Goal: Task Accomplishment & Management: Complete application form

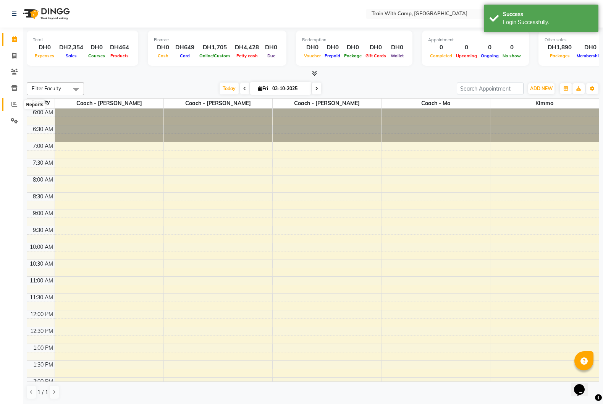
click at [16, 107] on span at bounding box center [14, 104] width 13 height 9
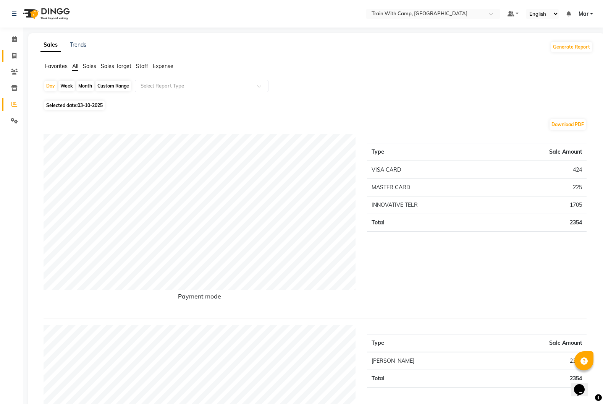
click at [15, 57] on icon at bounding box center [14, 56] width 4 height 6
select select "service"
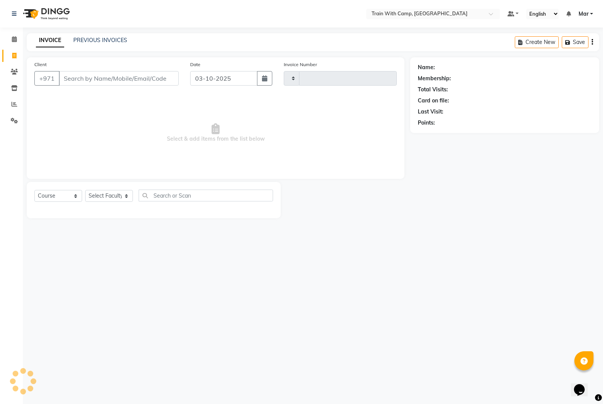
type input "5131"
select select "910"
select select "14898"
type input "585496490"
click at [172, 78] on span "Add Client" at bounding box center [159, 79] width 30 height 8
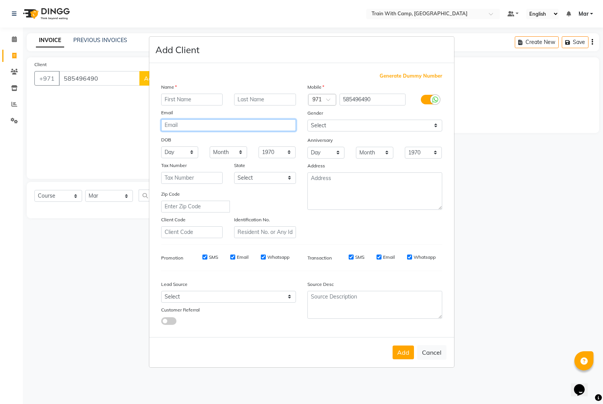
click at [182, 125] on input "email" at bounding box center [228, 125] width 135 height 12
paste input "[EMAIL_ADDRESS][DOMAIN_NAME]"
type input "[EMAIL_ADDRESS][DOMAIN_NAME]"
click at [171, 97] on input "text" at bounding box center [192, 100] width 62 height 12
type input "Noja"
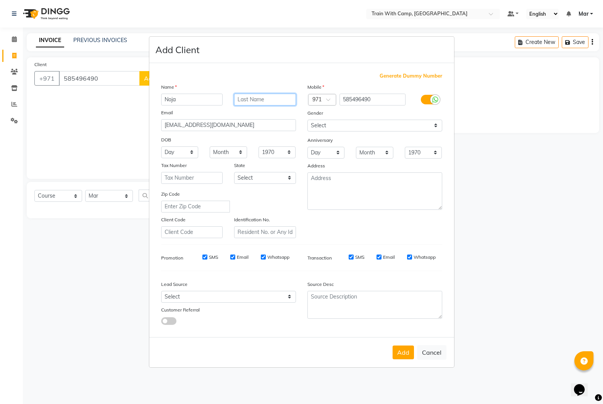
click at [260, 102] on input "text" at bounding box center [265, 100] width 62 height 12
paste input "Manstra"
type input "Manstra"
click at [344, 125] on select "Select [DEMOGRAPHIC_DATA] [DEMOGRAPHIC_DATA] Other Prefer Not To Say" at bounding box center [375, 126] width 135 height 12
select select "[DEMOGRAPHIC_DATA]"
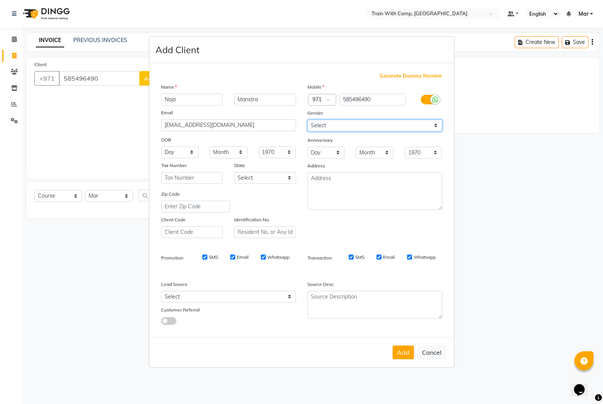
click at [308, 120] on select "Select [DEMOGRAPHIC_DATA] [DEMOGRAPHIC_DATA] Other Prefer Not To Say" at bounding box center [375, 126] width 135 height 12
click at [403, 351] on button "Add" at bounding box center [403, 353] width 21 height 14
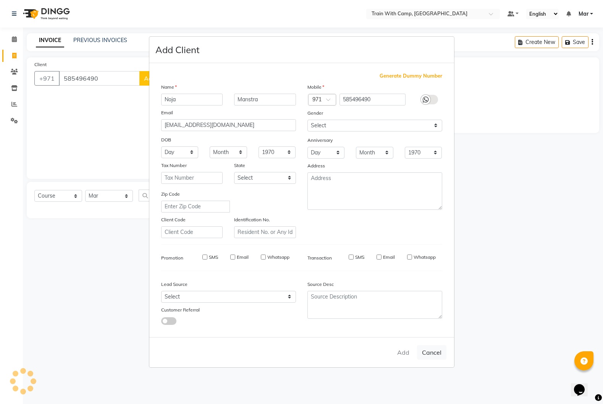
select select
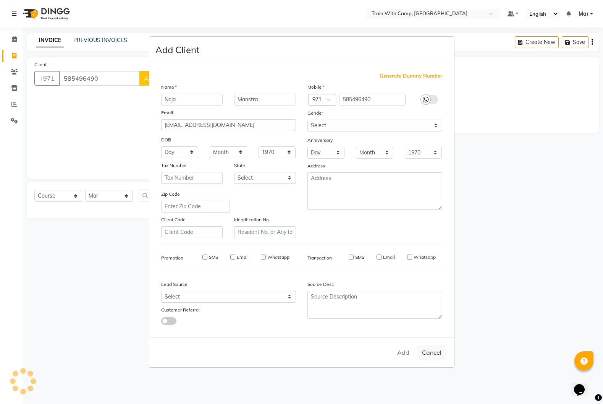
select select
checkbox input "false"
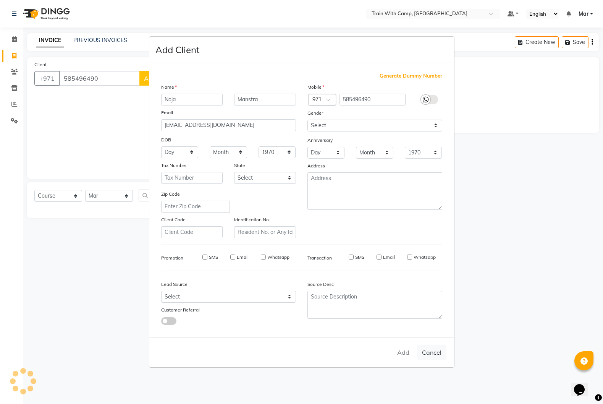
checkbox input "false"
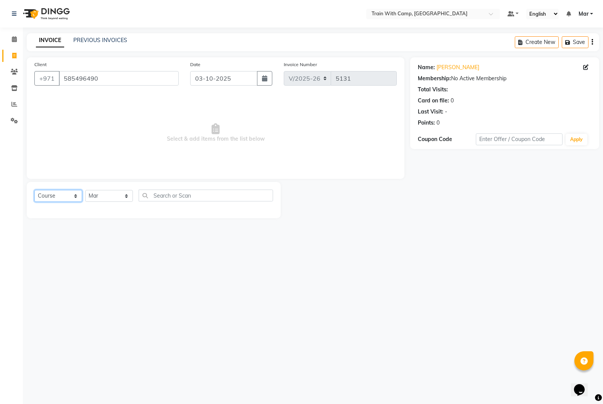
click at [65, 195] on select "Select Course Product Membership Package Voucher Prepaid Gift Card" at bounding box center [58, 196] width 48 height 12
select select "package"
click at [34, 190] on select "Select Course Product Membership Package Voucher Prepaid Gift Card" at bounding box center [58, 196] width 48 height 12
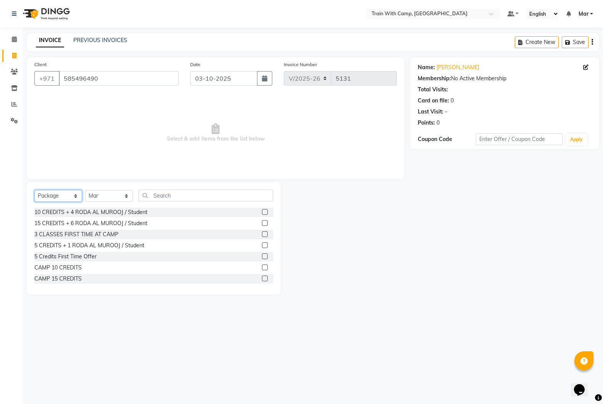
scroll to position [29, 0]
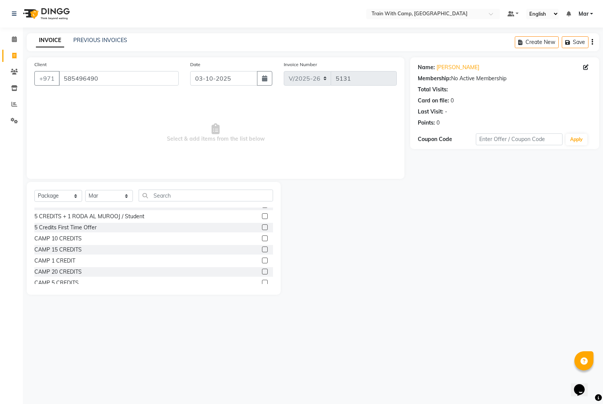
click at [266, 228] on label at bounding box center [265, 227] width 6 height 6
click at [266, 228] on input "checkbox" at bounding box center [264, 227] width 5 height 5
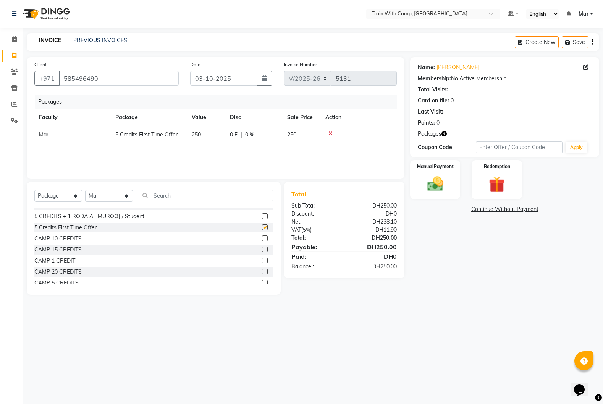
checkbox input "false"
click at [453, 193] on div "Manual Payment" at bounding box center [436, 179] width 52 height 41
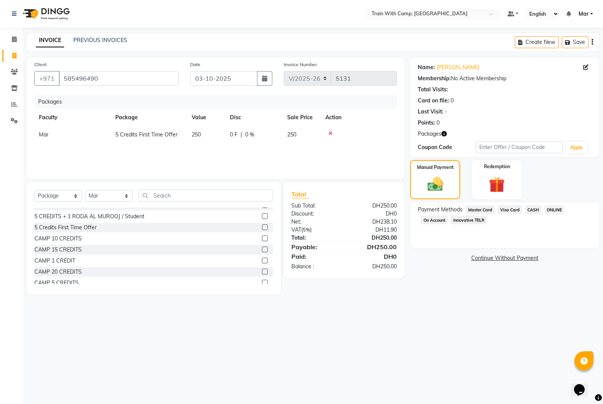
drag, startPoint x: 475, startPoint y: 220, endPoint x: 478, endPoint y: 222, distance: 4.1
click at [475, 220] on span "Innovative TELR" at bounding box center [469, 220] width 36 height 9
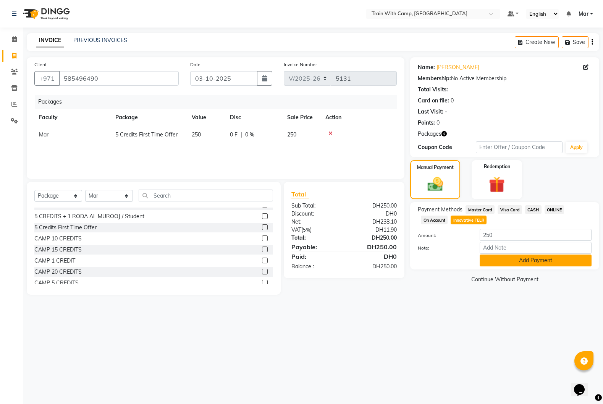
click at [505, 263] on button "Add Payment" at bounding box center [536, 261] width 112 height 12
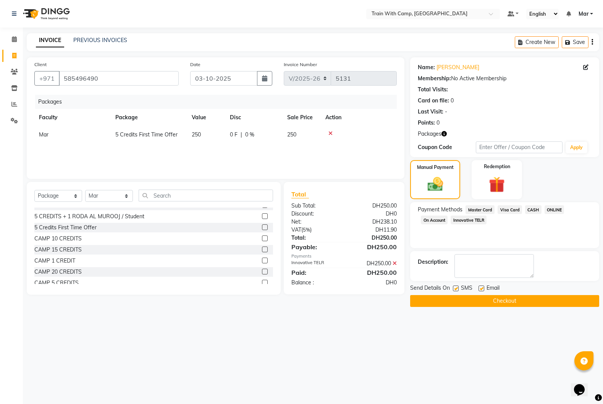
drag, startPoint x: 481, startPoint y: 286, endPoint x: 473, endPoint y: 289, distance: 8.3
click at [481, 287] on label at bounding box center [482, 289] width 6 height 6
click at [481, 287] on input "checkbox" at bounding box center [481, 288] width 5 height 5
checkbox input "false"
drag, startPoint x: 456, startPoint y: 289, endPoint x: 459, endPoint y: 293, distance: 4.9
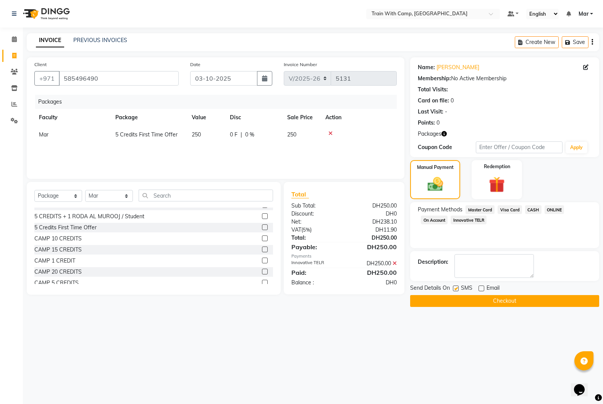
click at [456, 289] on label at bounding box center [456, 289] width 6 height 6
click at [456, 289] on input "checkbox" at bounding box center [455, 288] width 5 height 5
checkbox input "false"
click at [460, 299] on button "Checkout" at bounding box center [504, 301] width 189 height 12
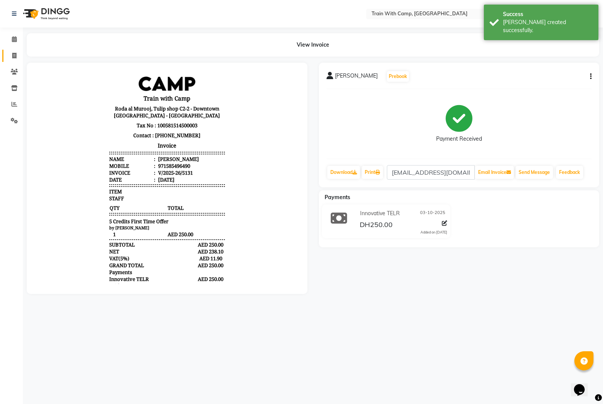
click at [21, 58] on li "Invoice" at bounding box center [11, 56] width 23 height 16
click at [19, 57] on span at bounding box center [14, 56] width 13 height 9
select select "910"
select select "service"
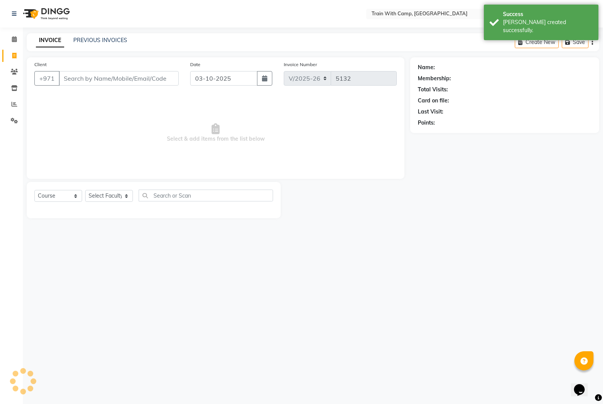
select select "14898"
click at [11, 104] on span at bounding box center [14, 104] width 13 height 9
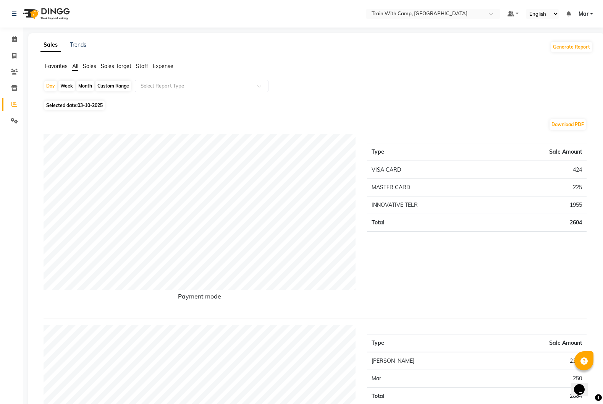
click at [115, 85] on div "Custom Range" at bounding box center [114, 86] width 36 height 11
select select "10"
select select "2025"
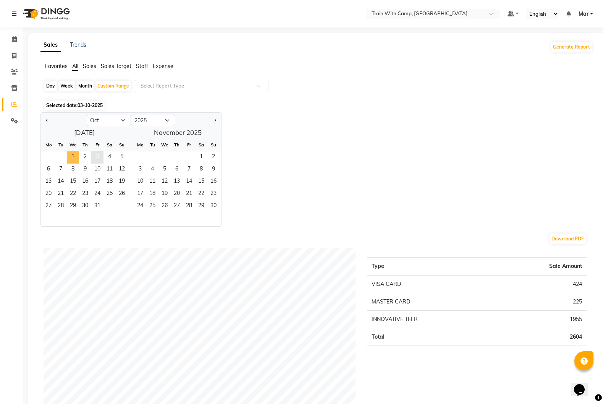
drag, startPoint x: 70, startPoint y: 156, endPoint x: 95, endPoint y: 156, distance: 25.2
click at [71, 156] on span "1" at bounding box center [73, 157] width 12 height 12
click at [104, 156] on span "4" at bounding box center [110, 157] width 12 height 12
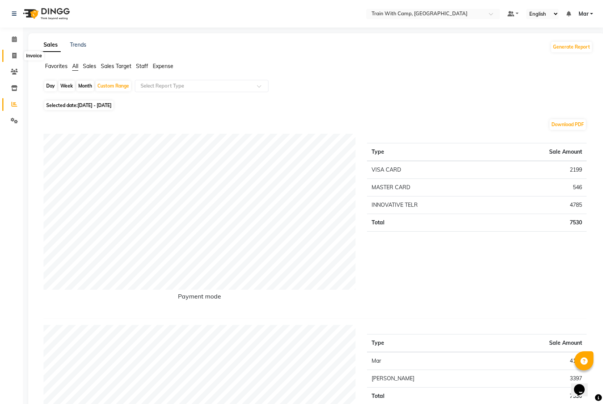
click at [16, 54] on icon at bounding box center [14, 56] width 4 height 6
select select "service"
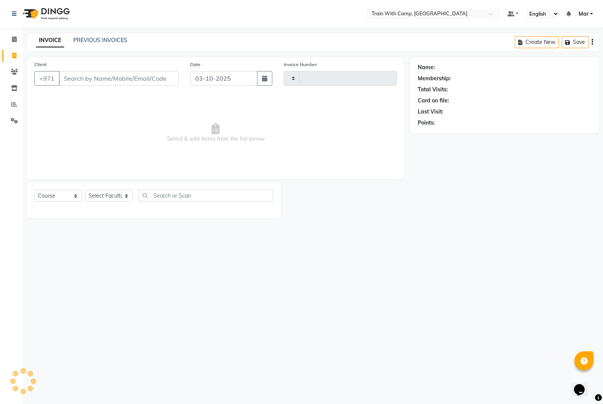
type input "5132"
select select "910"
select select "14898"
